Goal: Task Accomplishment & Management: Complete application form

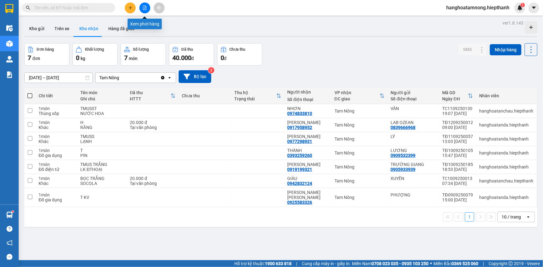
click at [146, 7] on icon "file-add" at bounding box center [144, 8] width 4 height 4
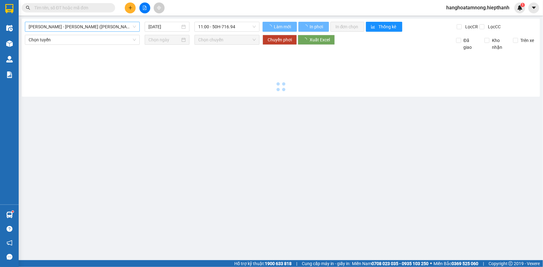
click at [104, 28] on span "[PERSON_NAME] - [PERSON_NAME] ([PERSON_NAME])" at bounding box center [82, 26] width 107 height 9
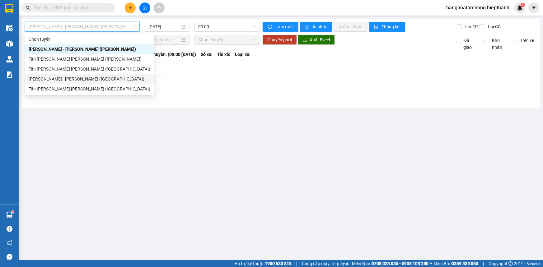
click at [45, 78] on div "[PERSON_NAME] - [PERSON_NAME] ([GEOGRAPHIC_DATA])" at bounding box center [90, 79] width 122 height 7
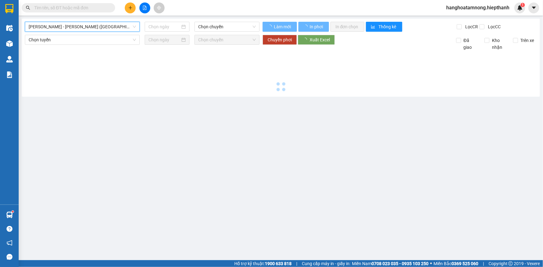
type input "[DATE]"
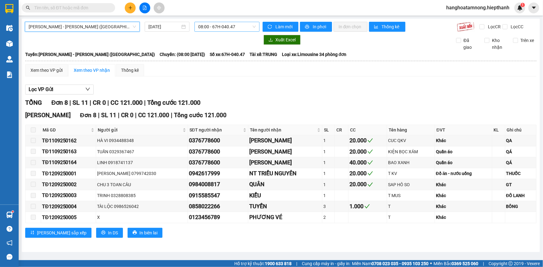
click at [222, 24] on span "08:00 - 67H-040.47" at bounding box center [227, 26] width 58 height 9
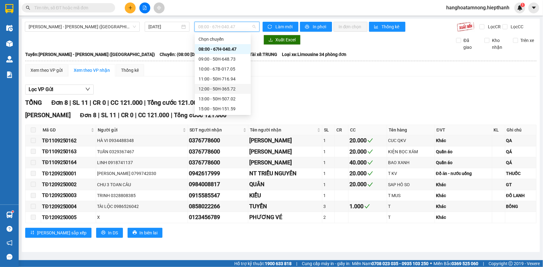
click at [211, 87] on div "12:00 - 50H-365.72" at bounding box center [222, 89] width 49 height 7
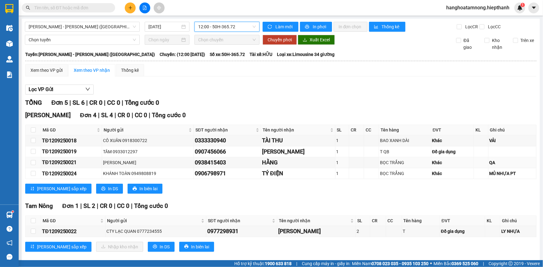
scroll to position [8, 0]
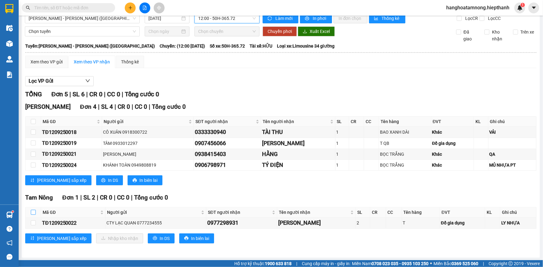
click at [32, 211] on input "checkbox" at bounding box center [33, 212] width 5 height 5
checkbox input "true"
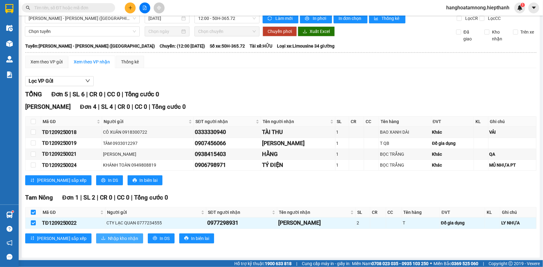
click at [108, 241] on span "Nhập kho nhận" at bounding box center [123, 238] width 30 height 7
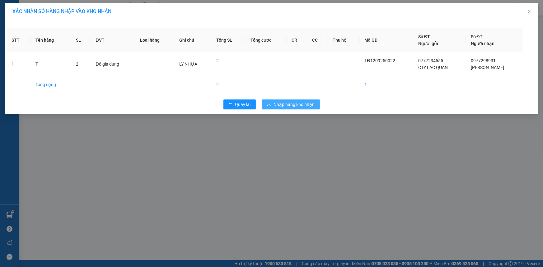
click at [296, 102] on span "Nhập hàng kho nhận" at bounding box center [294, 104] width 41 height 7
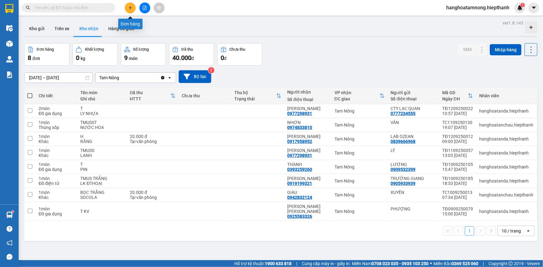
click at [129, 9] on icon "plus" at bounding box center [130, 8] width 4 height 4
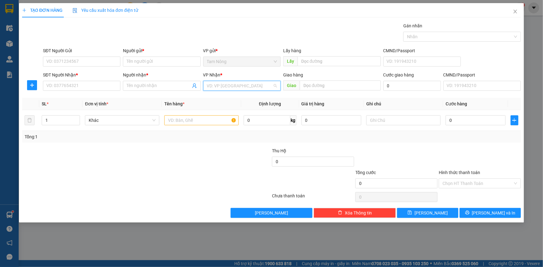
click at [235, 84] on input "search" at bounding box center [240, 85] width 66 height 9
click at [163, 165] on div at bounding box center [104, 158] width 167 height 22
click at [224, 86] on input "search" at bounding box center [240, 85] width 66 height 9
drag, startPoint x: 163, startPoint y: 165, endPoint x: 202, endPoint y: 121, distance: 58.8
click at [164, 164] on div at bounding box center [104, 158] width 167 height 22
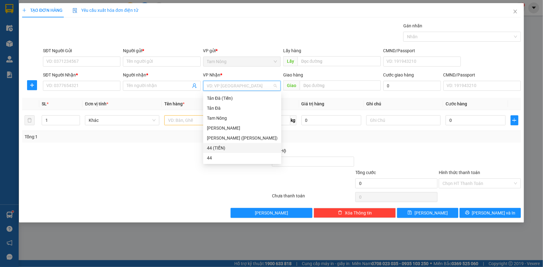
click at [233, 87] on input "search" at bounding box center [240, 85] width 66 height 9
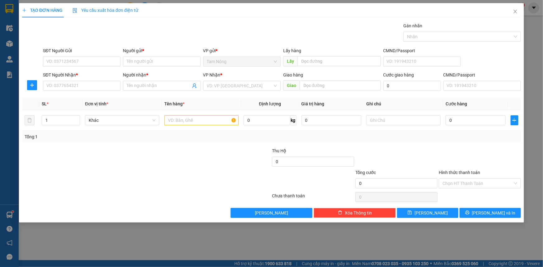
click at [126, 152] on div at bounding box center [104, 158] width 167 height 22
drag, startPoint x: 156, startPoint y: 177, endPoint x: 161, endPoint y: 174, distance: 5.6
click at [157, 176] on div at bounding box center [104, 180] width 167 height 22
drag, startPoint x: 49, startPoint y: 159, endPoint x: 57, endPoint y: 158, distance: 7.2
click at [57, 158] on div at bounding box center [104, 158] width 167 height 22
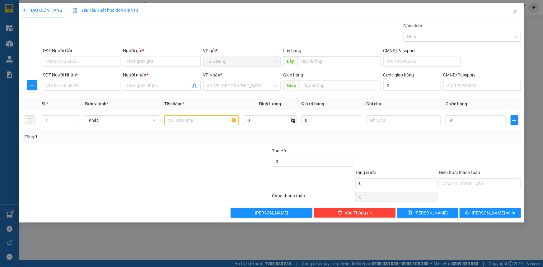
click at [253, 9] on div "TẠO ĐƠN HÀNG Yêu cầu xuất hóa đơn điện tử" at bounding box center [271, 10] width 499 height 14
click at [249, 6] on div "TẠO ĐƠN HÀNG Yêu cầu xuất hóa đơn điện tử" at bounding box center [271, 10] width 499 height 14
click at [258, 6] on div "TẠO ĐƠN HÀNG Yêu cầu xuất hóa đơn điện tử" at bounding box center [271, 10] width 499 height 14
click at [256, 11] on div "TẠO ĐƠN HÀNG Yêu cầu xuất hóa đơn điện tử" at bounding box center [271, 10] width 499 height 14
click at [252, 9] on div "TẠO ĐƠN HÀNG Yêu cầu xuất hóa đơn điện tử" at bounding box center [271, 10] width 499 height 14
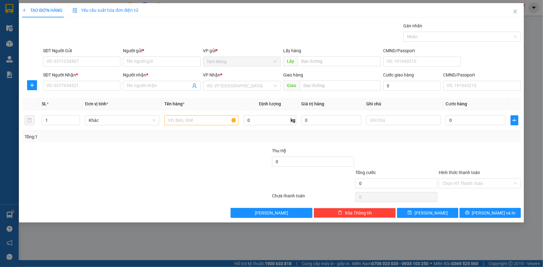
click at [187, 175] on div at bounding box center [104, 180] width 167 height 22
click at [261, 27] on div "Gói vận chuyển * Tiêu chuẩn Gán nhãn Nhãn" at bounding box center [282, 33] width 480 height 22
click at [44, 199] on div at bounding box center [146, 197] width 250 height 12
click at [162, 170] on div at bounding box center [104, 180] width 167 height 22
click at [125, 175] on div at bounding box center [104, 180] width 167 height 22
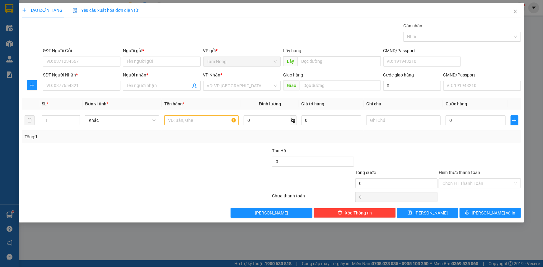
click at [124, 170] on div at bounding box center [104, 180] width 167 height 22
click at [225, 90] on div "VD: VP [GEOGRAPHIC_DATA]" at bounding box center [241, 86] width 77 height 10
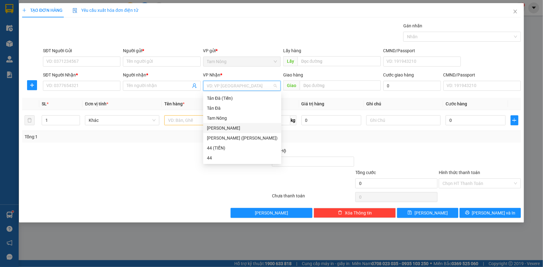
click at [224, 128] on div "[PERSON_NAME]" at bounding box center [242, 128] width 71 height 7
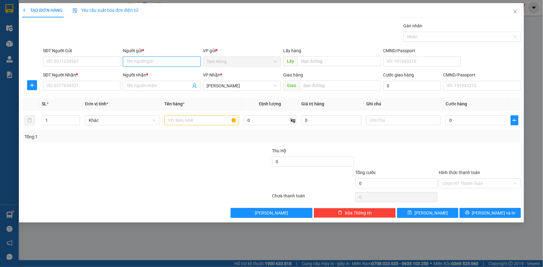
click at [146, 61] on input "Người gửi *" at bounding box center [161, 62] width 77 height 10
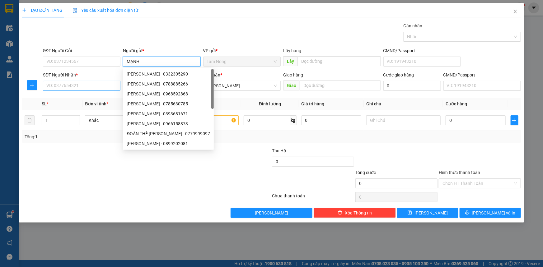
type input "MẠNH"
click at [74, 84] on input "SĐT Người Nhận *" at bounding box center [81, 86] width 77 height 10
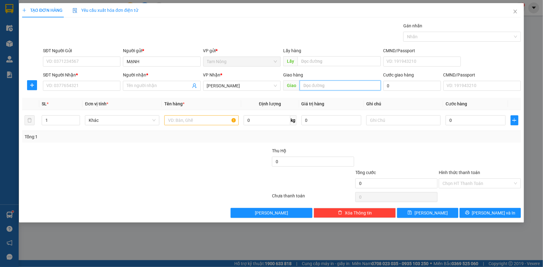
click at [313, 86] on input "text" at bounding box center [339, 86] width 81 height 10
type input "DƯỚI SỐ 15"
click at [153, 86] on input "Người nhận *" at bounding box center [159, 85] width 64 height 7
drag, startPoint x: 227, startPoint y: 86, endPoint x: 225, endPoint y: 93, distance: 7.1
click at [225, 93] on div "[PERSON_NAME] * [PERSON_NAME]" at bounding box center [241, 83] width 77 height 22
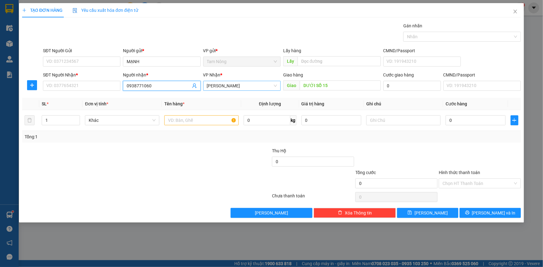
click at [233, 83] on span "[PERSON_NAME]" at bounding box center [242, 85] width 70 height 9
type input "0938771060"
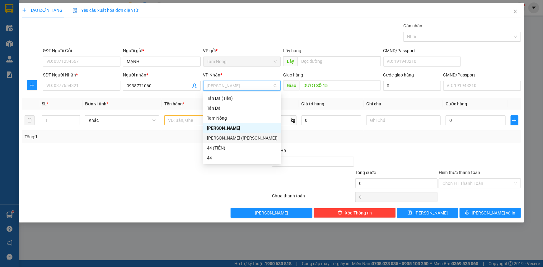
click at [225, 137] on div "[PERSON_NAME] ([PERSON_NAME])" at bounding box center [242, 138] width 71 height 7
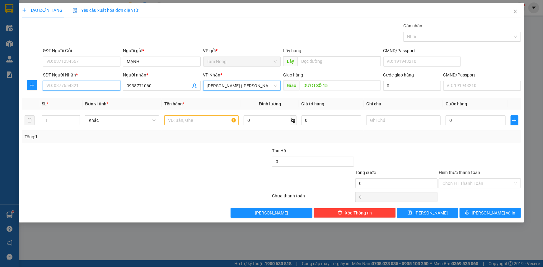
click at [112, 90] on input "SĐT Người Nhận *" at bounding box center [81, 86] width 77 height 10
drag, startPoint x: 160, startPoint y: 88, endPoint x: 116, endPoint y: 88, distance: 44.2
click at [116, 88] on div "SĐT Người [PERSON_NAME] * VD: 0377654321 Người [PERSON_NAME] * 0938771060 09387…" at bounding box center [282, 83] width 480 height 22
click at [103, 87] on input "SĐT Người Nhận *" at bounding box center [81, 86] width 77 height 10
paste input "0938771060"
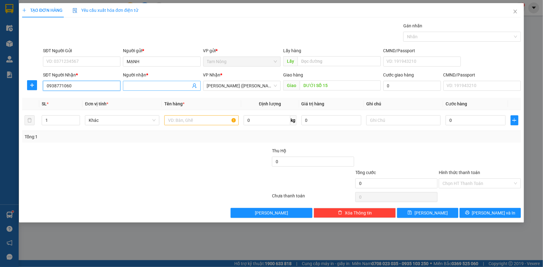
type input "0938771060"
click at [148, 84] on input "Người nhận *" at bounding box center [159, 85] width 64 height 7
click at [222, 88] on span "[PERSON_NAME] ([PERSON_NAME])" at bounding box center [242, 85] width 70 height 9
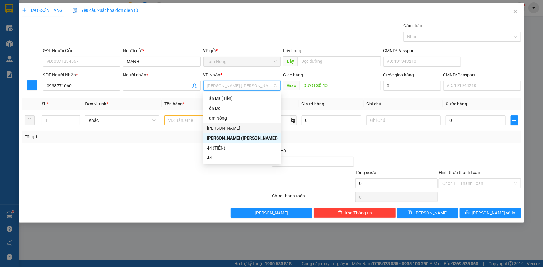
click at [221, 128] on div "[PERSON_NAME]" at bounding box center [242, 128] width 71 height 7
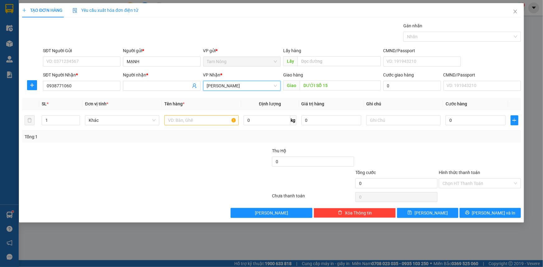
click at [232, 87] on span "[PERSON_NAME]" at bounding box center [242, 85] width 70 height 9
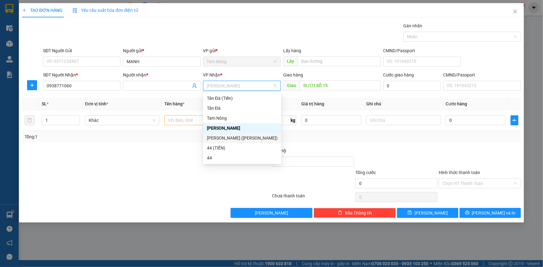
click at [225, 139] on div "[PERSON_NAME] ([PERSON_NAME])" at bounding box center [242, 138] width 71 height 7
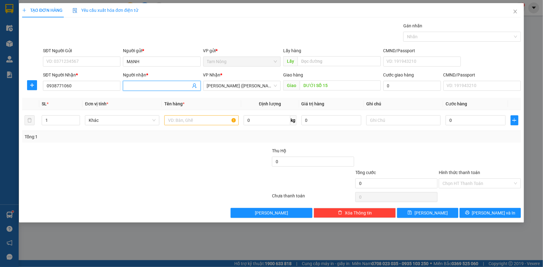
click at [140, 89] on input "Người nhận *" at bounding box center [159, 85] width 64 height 7
type input "CHỊ TIỀN"
drag, startPoint x: 181, startPoint y: 123, endPoint x: 179, endPoint y: 117, distance: 6.0
click at [181, 123] on input "text" at bounding box center [201, 120] width 74 height 10
click at [228, 86] on span "[PERSON_NAME] ([PERSON_NAME])" at bounding box center [242, 85] width 70 height 9
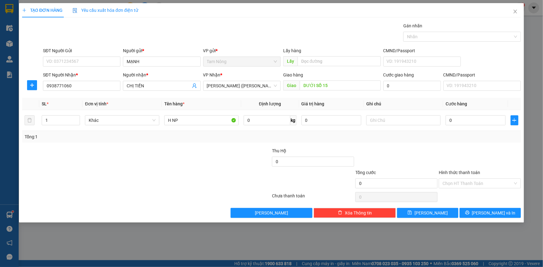
click at [165, 161] on div at bounding box center [104, 158] width 167 height 22
click at [224, 84] on span "[PERSON_NAME] ([PERSON_NAME])" at bounding box center [242, 85] width 70 height 9
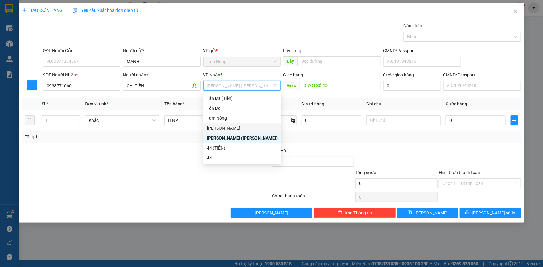
click at [216, 128] on div "[PERSON_NAME]" at bounding box center [242, 128] width 71 height 7
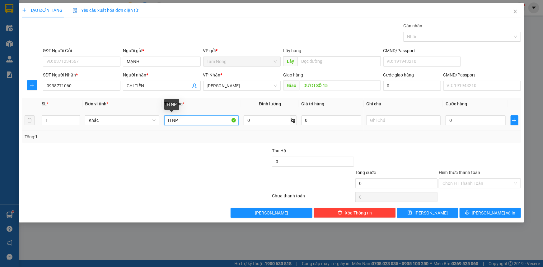
click at [183, 123] on input "H NP" at bounding box center [201, 120] width 74 height 10
type input "H"
click at [332, 87] on input "DƯỚI SỐ 15" at bounding box center [339, 86] width 81 height 10
click at [344, 86] on input "DƯỚI SỐ 15" at bounding box center [339, 86] width 81 height 10
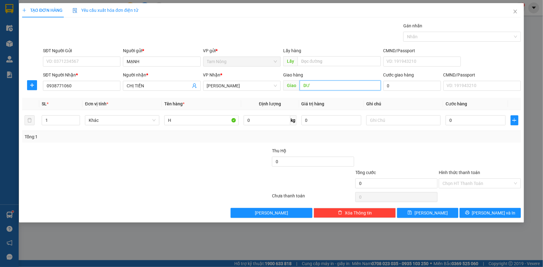
type input "D"
click at [314, 87] on input "DƯỚI [GEOGRAPHIC_DATA][PERSON_NAME]" at bounding box center [339, 86] width 81 height 10
type input "[GEOGRAPHIC_DATA][PERSON_NAME]"
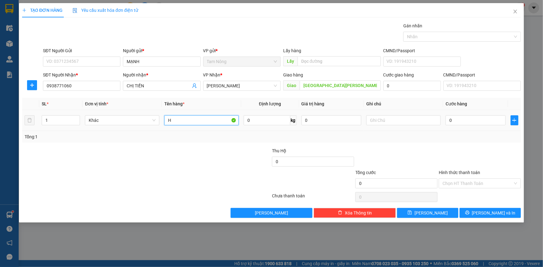
click at [195, 123] on input "H" at bounding box center [201, 120] width 74 height 10
type input "H NP"
click at [192, 153] on div at bounding box center [229, 158] width 83 height 22
click at [388, 121] on input "text" at bounding box center [403, 120] width 74 height 10
click at [193, 118] on input "H NP" at bounding box center [201, 120] width 74 height 10
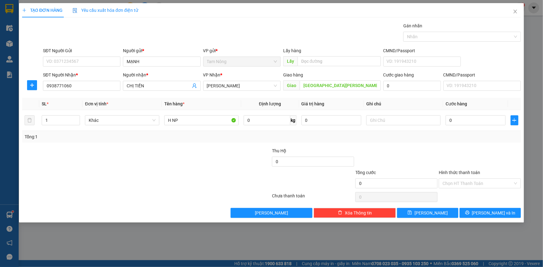
click at [193, 170] on div at bounding box center [229, 180] width 83 height 22
click at [303, 86] on input "[GEOGRAPHIC_DATA][PERSON_NAME]" at bounding box center [339, 86] width 81 height 10
click at [354, 86] on input "[GEOGRAPHIC_DATA][PERSON_NAME]" at bounding box center [339, 86] width 81 height 10
click at [382, 123] on input "text" at bounding box center [403, 120] width 74 height 10
click at [183, 165] on div at bounding box center [104, 158] width 167 height 22
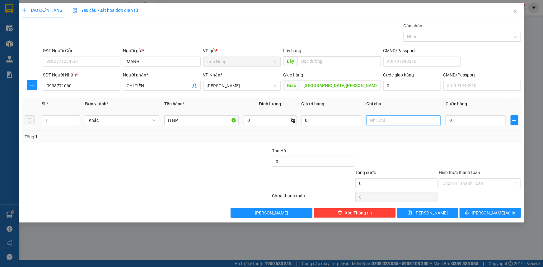
click at [388, 121] on input "text" at bounding box center [403, 120] width 74 height 10
click at [193, 121] on input "H NP" at bounding box center [201, 120] width 74 height 10
click at [383, 123] on input "text" at bounding box center [403, 120] width 74 height 10
type input "T"
click at [477, 184] on input "Hình thức thanh toán" at bounding box center [477, 183] width 70 height 9
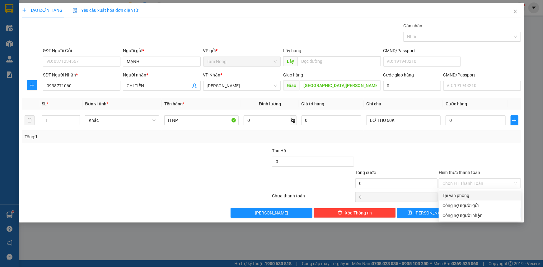
click at [425, 161] on div at bounding box center [396, 158] width 83 height 22
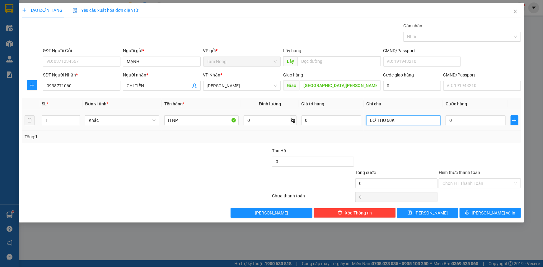
click at [409, 124] on input "LƠ THU 60K" at bounding box center [403, 120] width 74 height 10
type input "LƠ THU 60K"
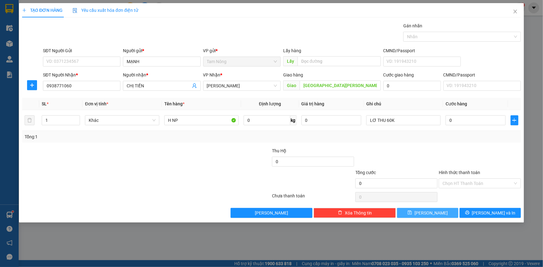
click at [434, 213] on span "[PERSON_NAME]" at bounding box center [430, 213] width 33 height 7
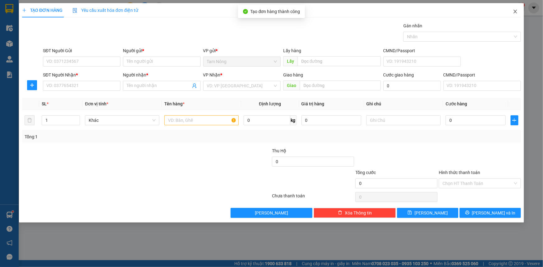
click at [512, 12] on span "Close" at bounding box center [514, 11] width 17 height 17
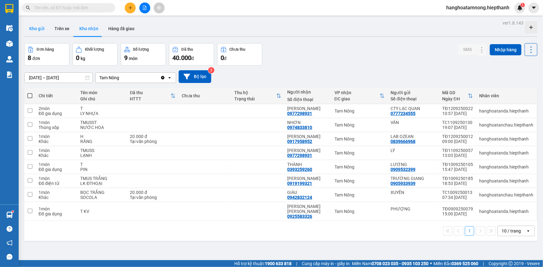
click at [33, 31] on button "Kho gửi" at bounding box center [36, 28] width 25 height 15
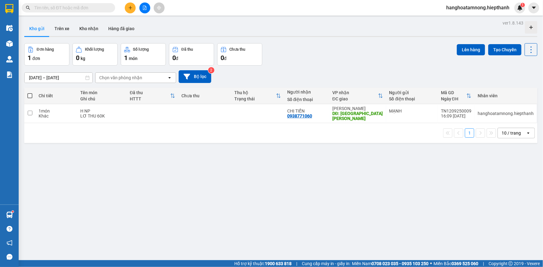
click at [28, 95] on span at bounding box center [29, 95] width 5 height 5
click at [30, 93] on input "checkbox" at bounding box center [30, 93] width 0 height 0
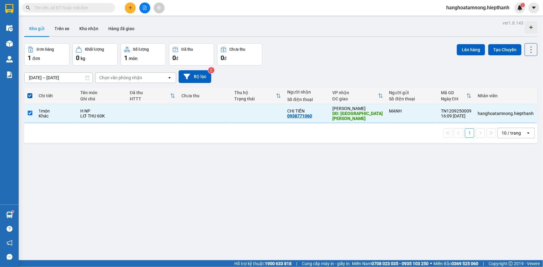
click at [31, 97] on span at bounding box center [29, 95] width 5 height 5
click at [30, 93] on input "checkbox" at bounding box center [30, 93] width 0 height 0
checkbox input "false"
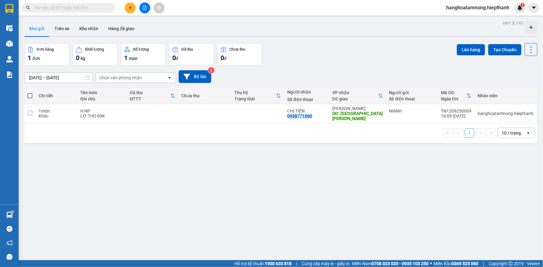
click at [143, 10] on button at bounding box center [144, 7] width 11 height 11
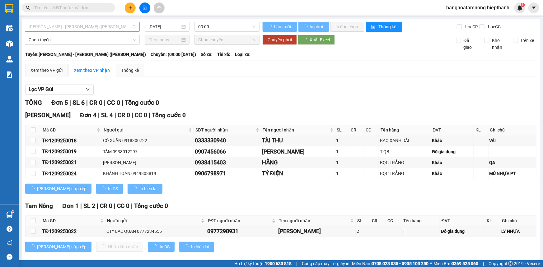
click at [83, 24] on span "[PERSON_NAME] - [PERSON_NAME] ([PERSON_NAME])" at bounding box center [82, 26] width 107 height 9
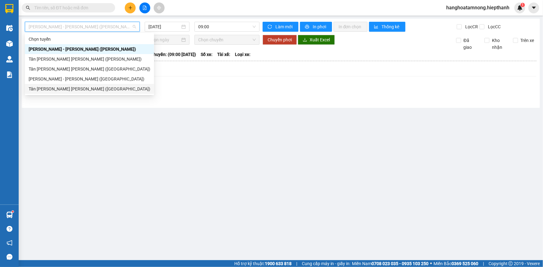
click at [45, 88] on div "Tân [PERSON_NAME] [PERSON_NAME] ([GEOGRAPHIC_DATA])" at bounding box center [90, 89] width 122 height 7
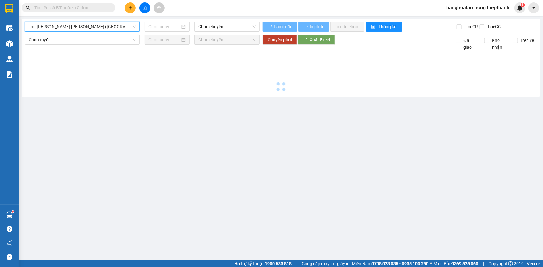
type input "[DATE]"
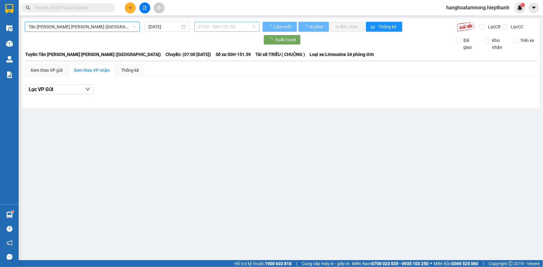
click at [224, 25] on span "07:00 - 50H-151.59" at bounding box center [227, 26] width 58 height 9
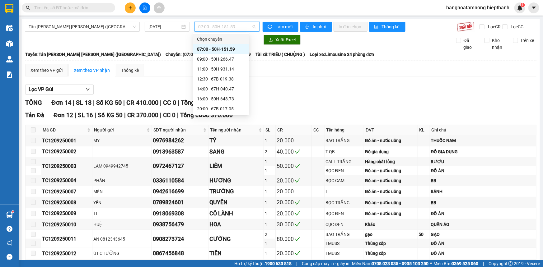
click at [91, 21] on div "[GEOGRAPHIC_DATA][PERSON_NAME] [PERSON_NAME] (Giường) [DATE] 07:00 - 50H-151.59…" at bounding box center [281, 222] width 518 height 407
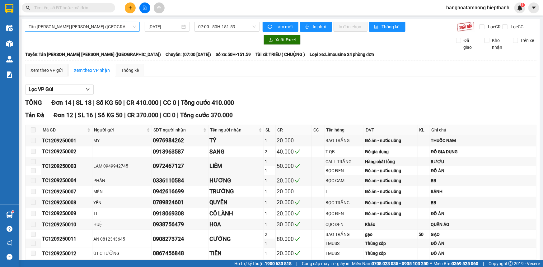
click at [88, 26] on span "Tân [PERSON_NAME] [PERSON_NAME] ([GEOGRAPHIC_DATA])" at bounding box center [82, 26] width 107 height 9
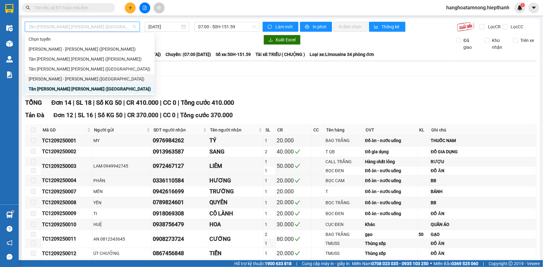
click at [62, 77] on div "[PERSON_NAME] - [PERSON_NAME] ([GEOGRAPHIC_DATA])" at bounding box center [90, 79] width 122 height 7
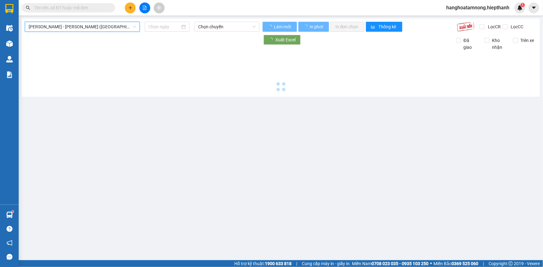
type input "[DATE]"
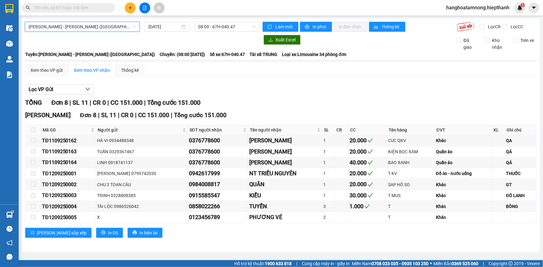
drag, startPoint x: 208, startPoint y: 33, endPoint x: 213, endPoint y: 29, distance: 6.4
click at [209, 33] on div "[PERSON_NAME] - [PERSON_NAME] (Giường) [GEOGRAPHIC_DATA] - [PERSON_NAME] ([GEOG…" at bounding box center [281, 136] width 518 height 234
click at [213, 29] on span "08:00 - 67H-040.47" at bounding box center [227, 26] width 58 height 9
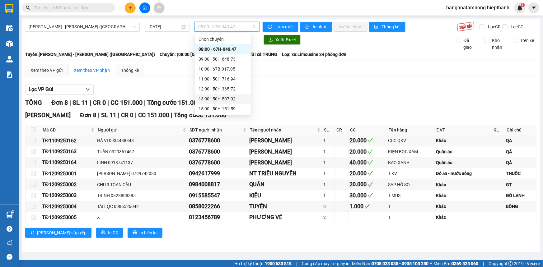
click at [215, 99] on div "13:00 - 50H-507.02" at bounding box center [222, 98] width 49 height 7
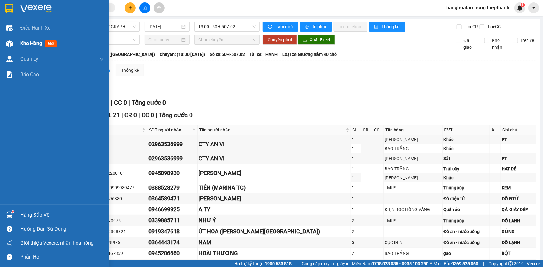
click at [22, 43] on span "Kho hàng" at bounding box center [31, 43] width 22 height 6
